Goal: Information Seeking & Learning: Find specific page/section

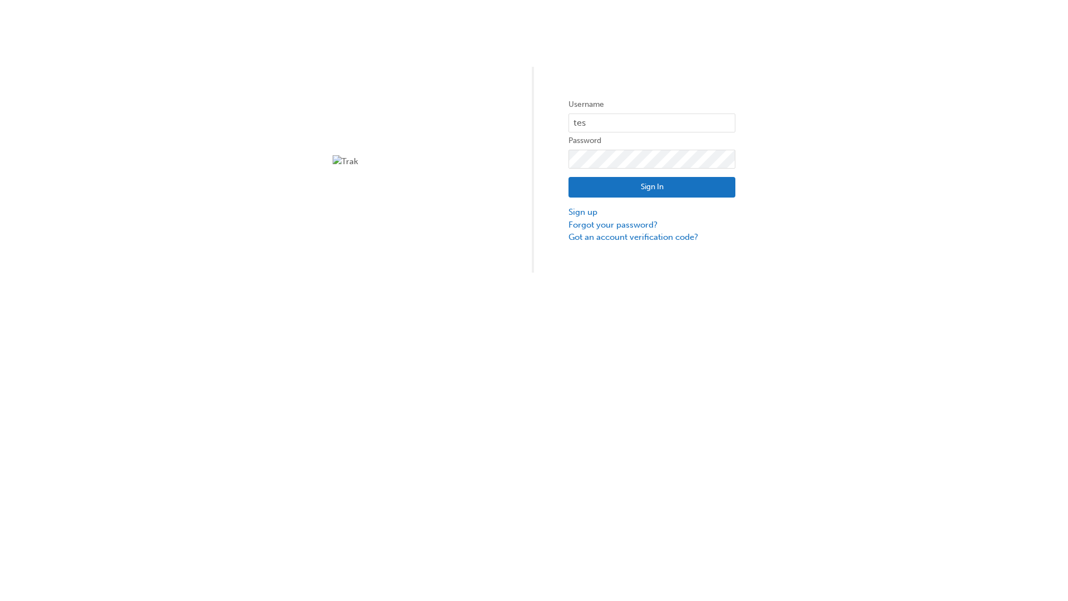
type input "test.e2e.user14"
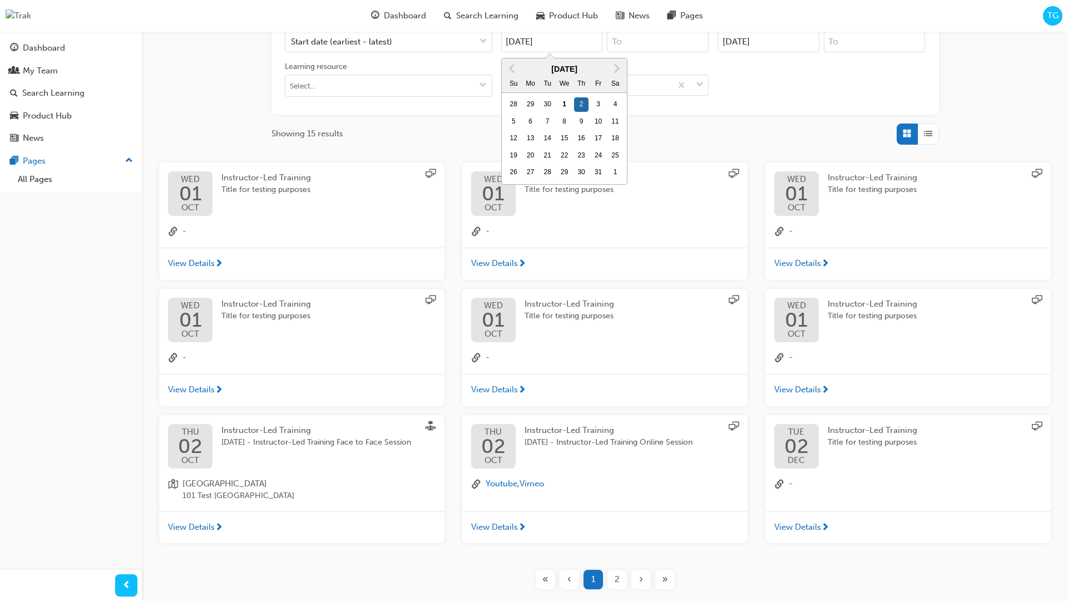
type input "[DATE]"
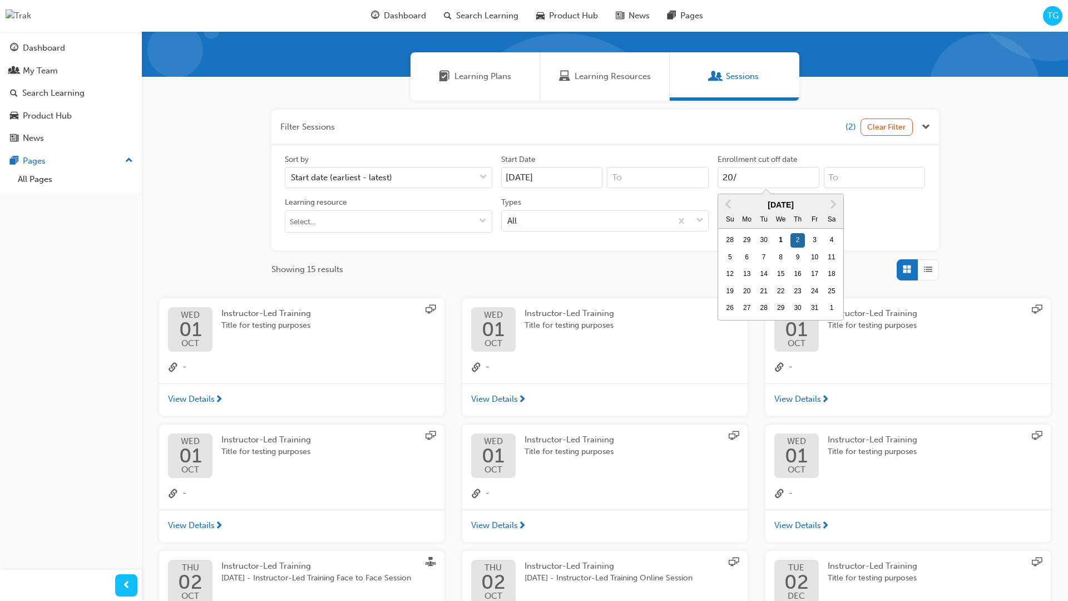
scroll to position [102, 0]
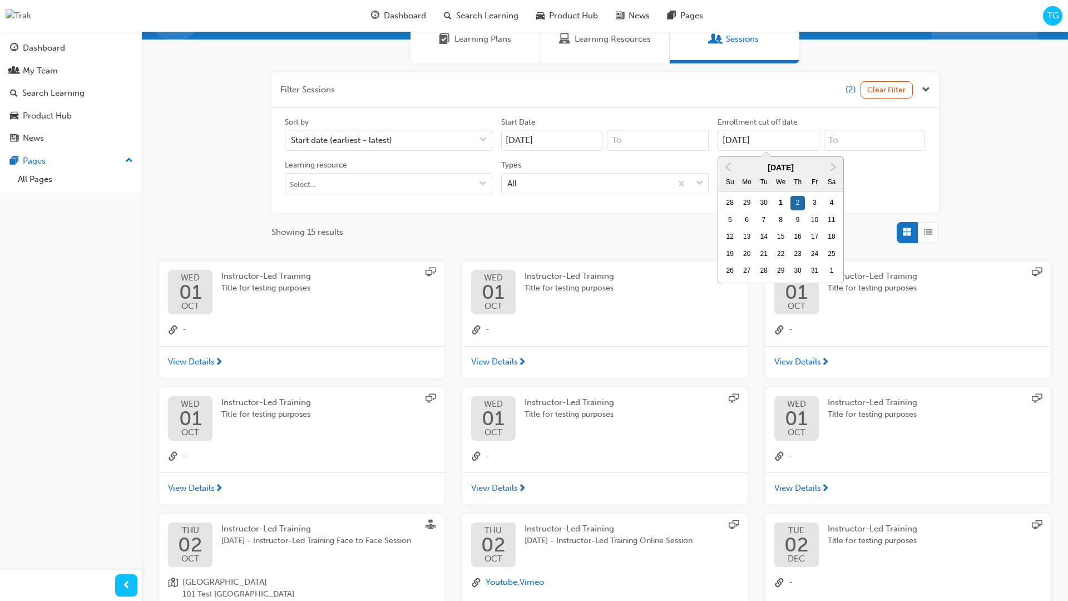
type input "[DATE]"
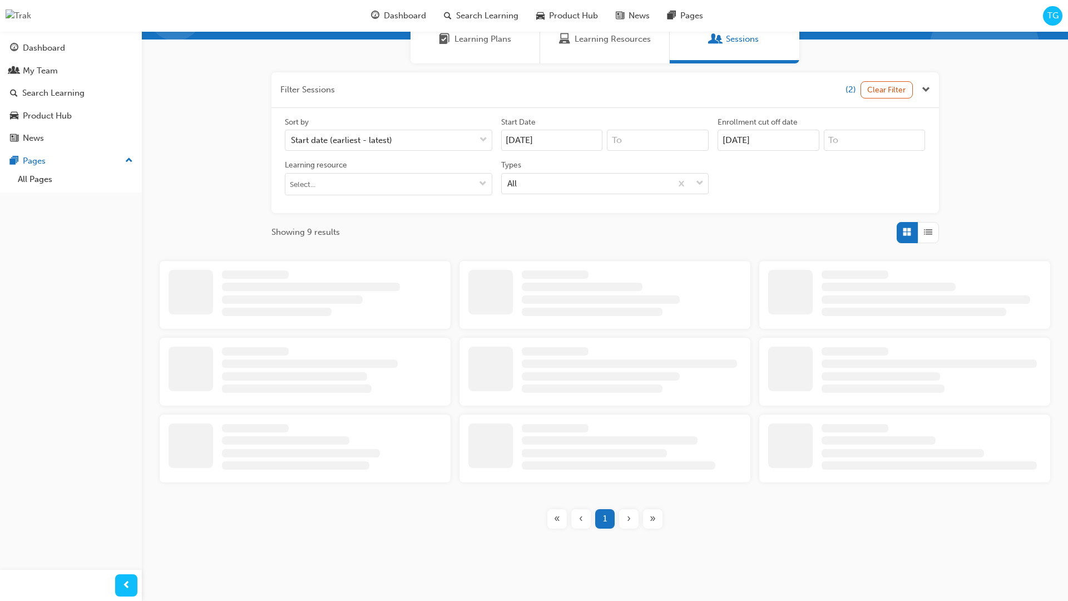
click at [508, 183] on input "Types All" at bounding box center [507, 182] width 1 height 9
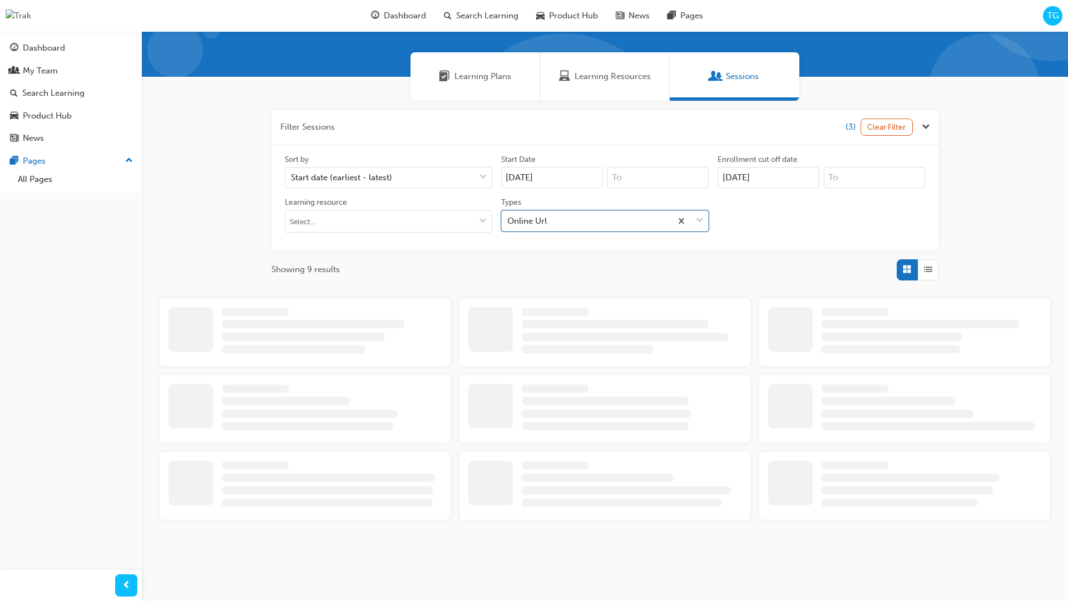
scroll to position [250, 0]
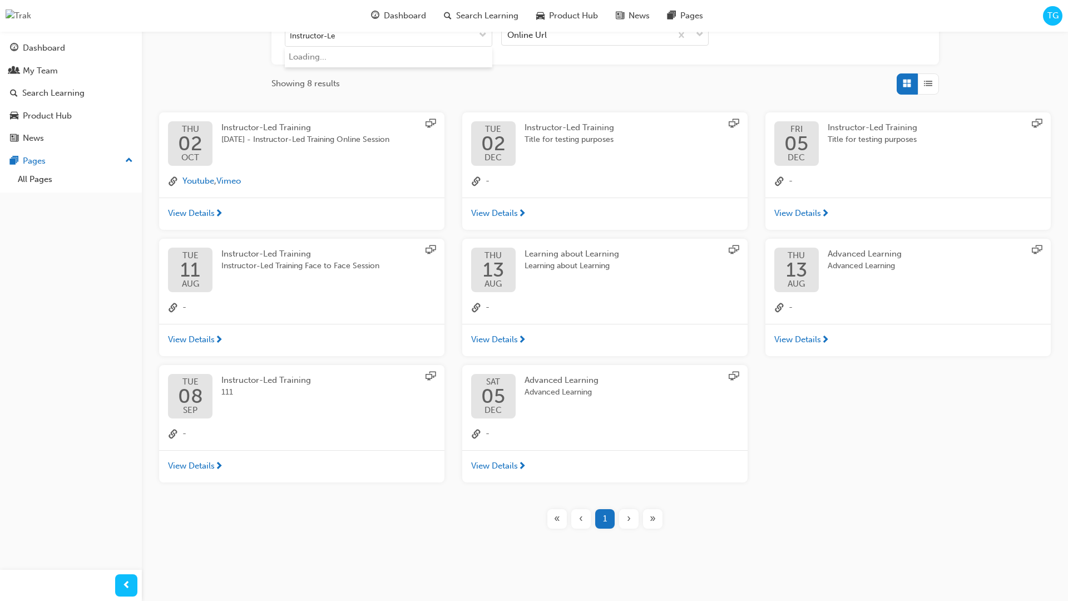
type input "Instructor-Led"
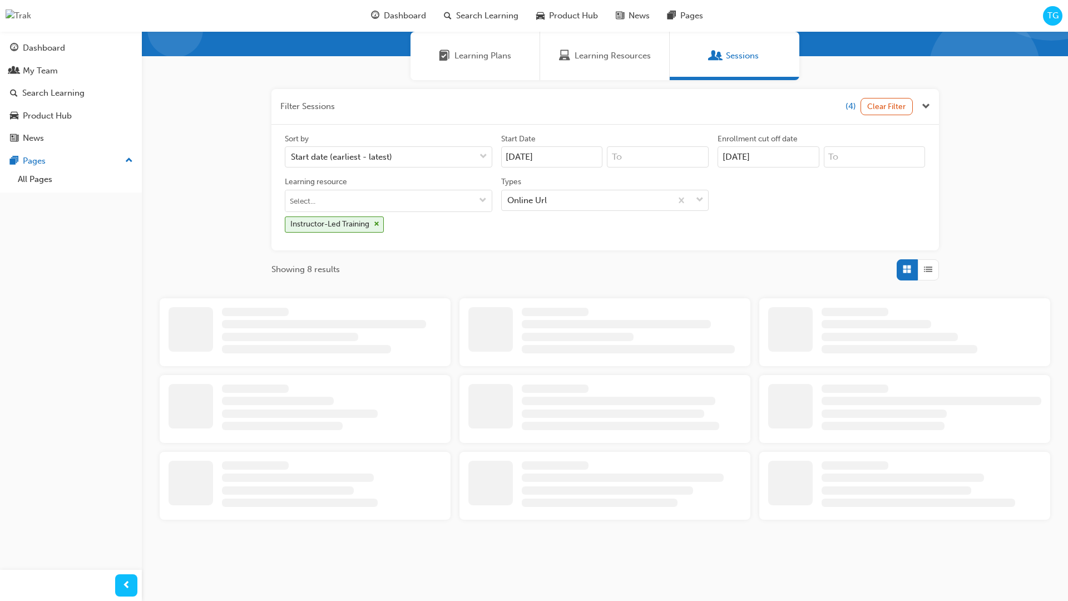
scroll to position [18, 0]
